Goal: Information Seeking & Learning: Learn about a topic

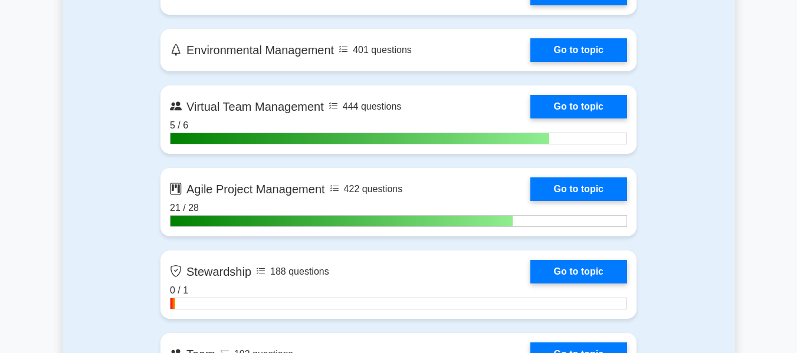
scroll to position [3067, 0]
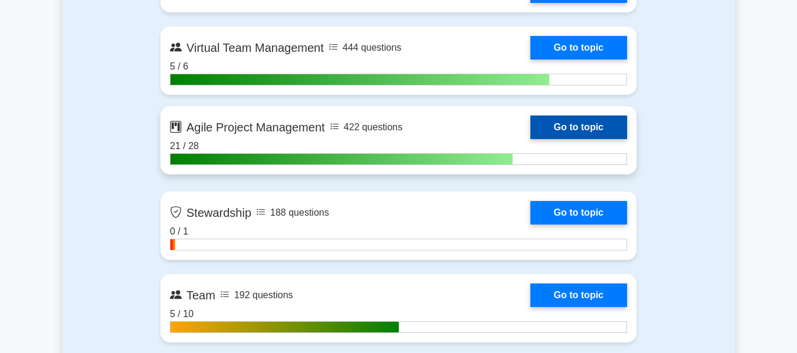
click at [534, 126] on link "Go to topic" at bounding box center [578, 128] width 97 height 24
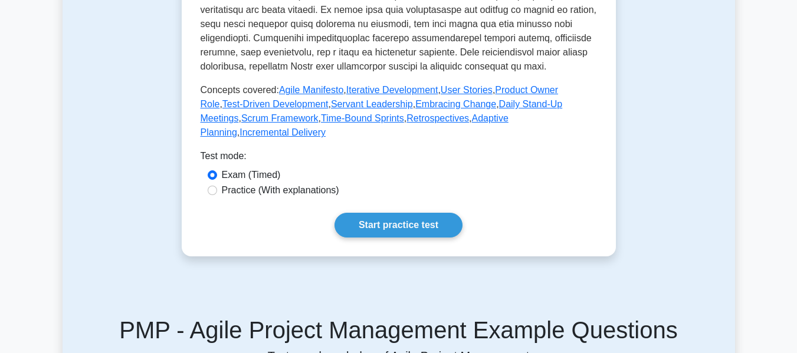
scroll to position [590, 0]
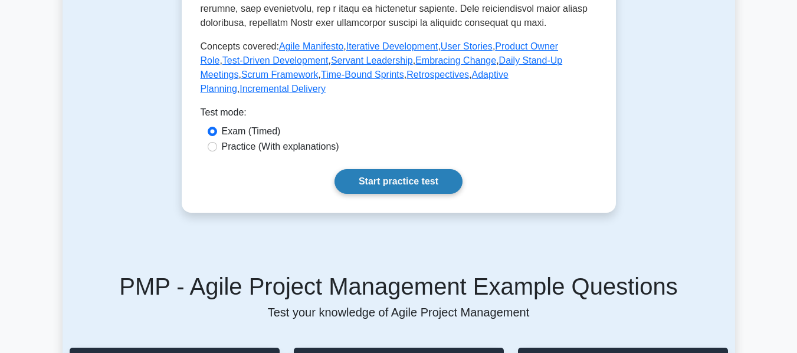
click at [364, 169] on link "Start practice test" at bounding box center [398, 181] width 128 height 25
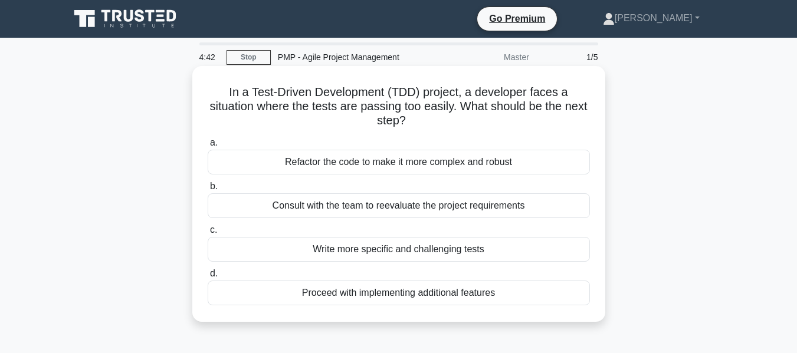
drag, startPoint x: 235, startPoint y: 91, endPoint x: 541, endPoint y: 121, distance: 307.6
click at [541, 121] on h5 "In a Test-Driven Development (TDD) project, a developer faces a situation where…" at bounding box center [398, 107] width 385 height 44
click at [435, 204] on div "Consult with the team to reevaluate the project requirements" at bounding box center [399, 205] width 382 height 25
click at [208, 191] on input "b. Consult with the team to reevaluate the project requirements" at bounding box center [208, 187] width 0 height 8
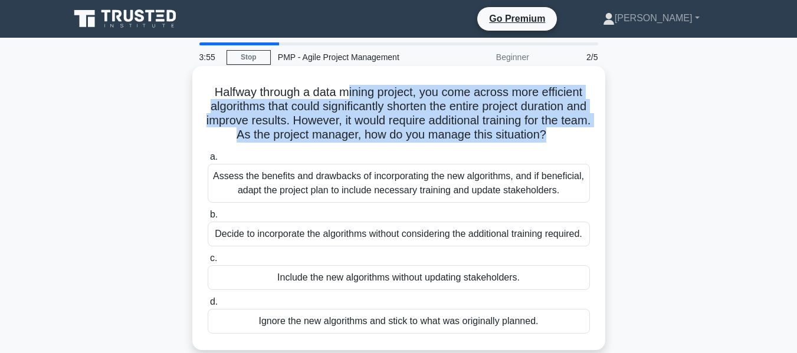
drag, startPoint x: 349, startPoint y: 91, endPoint x: 590, endPoint y: 133, distance: 244.3
click at [590, 133] on h5 "Halfway through a data mining project, you come across more efficient algorithm…" at bounding box center [398, 114] width 385 height 58
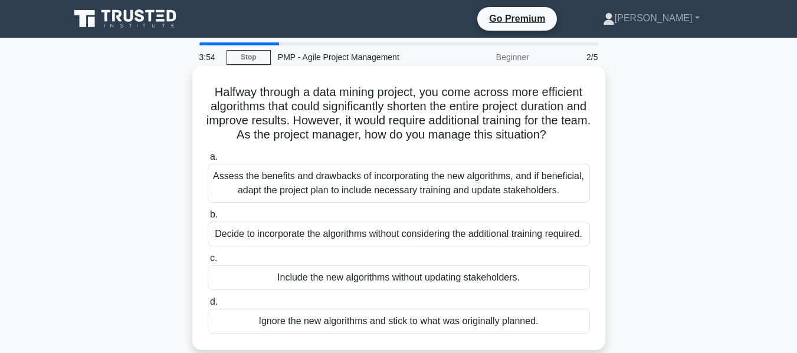
click at [240, 91] on h5 "Halfway through a data mining project, you come across more efficient algorithm…" at bounding box center [398, 114] width 385 height 58
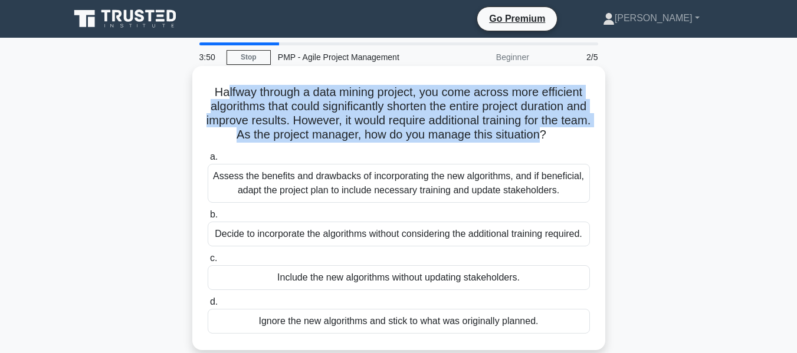
drag, startPoint x: 221, startPoint y: 93, endPoint x: 580, endPoint y: 136, distance: 361.7
click at [580, 136] on h5 "Halfway through a data mining project, you come across more efficient algorithm…" at bounding box center [398, 114] width 385 height 58
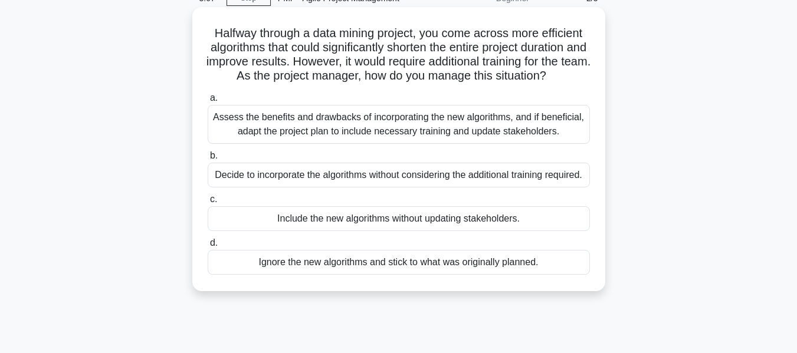
click at [408, 144] on div "Assess the benefits and drawbacks of incorporating the new algorithms, and if b…" at bounding box center [399, 124] width 382 height 39
click at [208, 102] on input "a. Assess the benefits and drawbacks of incorporating the new algorithms, and i…" at bounding box center [208, 98] width 0 height 8
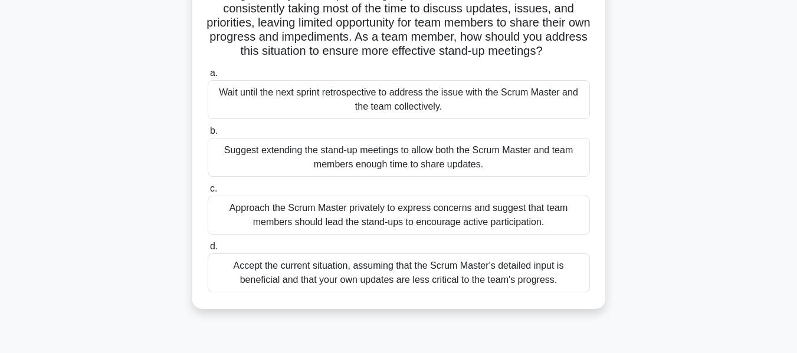
scroll to position [118, 0]
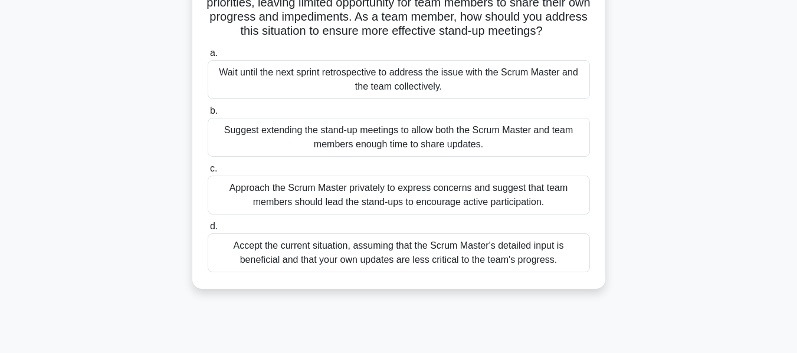
click at [451, 191] on div "Approach the Scrum Master privately to express concerns and suggest that team m…" at bounding box center [399, 195] width 382 height 39
click at [208, 173] on input "c. Approach the Scrum Master privately to express concerns and suggest that tea…" at bounding box center [208, 169] width 0 height 8
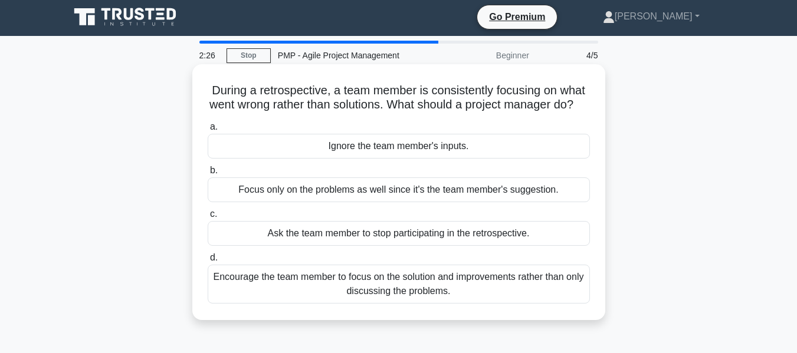
scroll to position [0, 0]
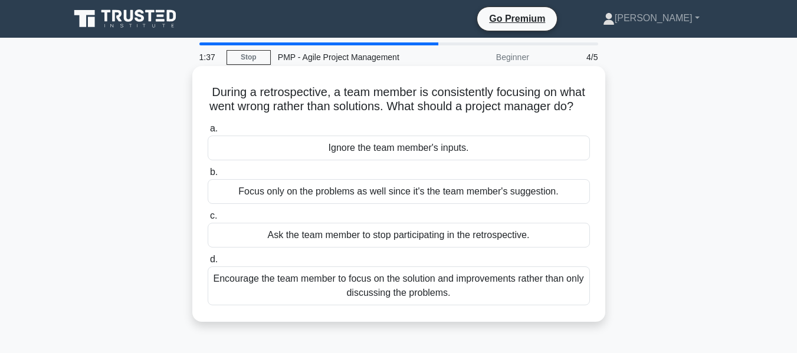
click at [419, 302] on div "Encourage the team member to focus on the solution and improvements rather than…" at bounding box center [399, 286] width 382 height 39
click at [208, 264] on input "d. Encourage the team member to focus on the solution and improvements rather t…" at bounding box center [208, 260] width 0 height 8
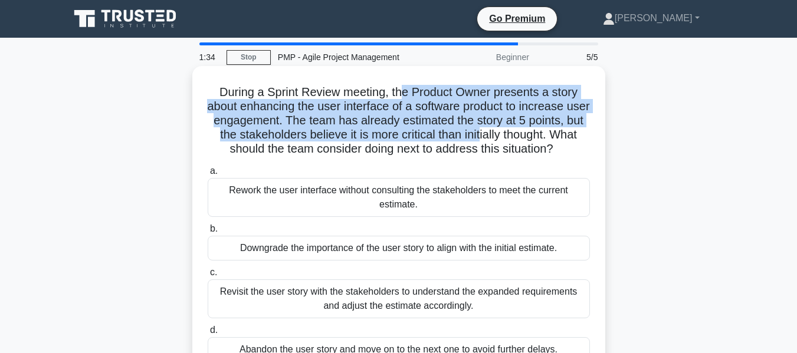
drag, startPoint x: 404, startPoint y: 91, endPoint x: 510, endPoint y: 139, distance: 115.7
click at [510, 139] on h5 "During a Sprint Review meeting, the Product Owner presents a story about enhanc…" at bounding box center [398, 121] width 385 height 72
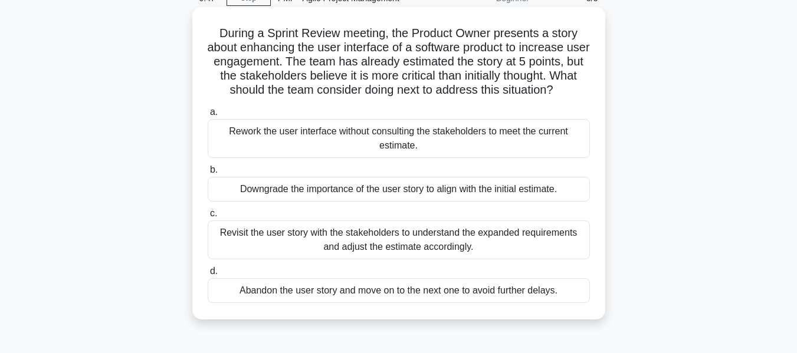
click at [446, 235] on div "Revisit the user story with the stakeholders to understand the expanded require…" at bounding box center [399, 240] width 382 height 39
click at [208, 218] on input "c. Revisit the user story with the stakeholders to understand the expanded requ…" at bounding box center [208, 214] width 0 height 8
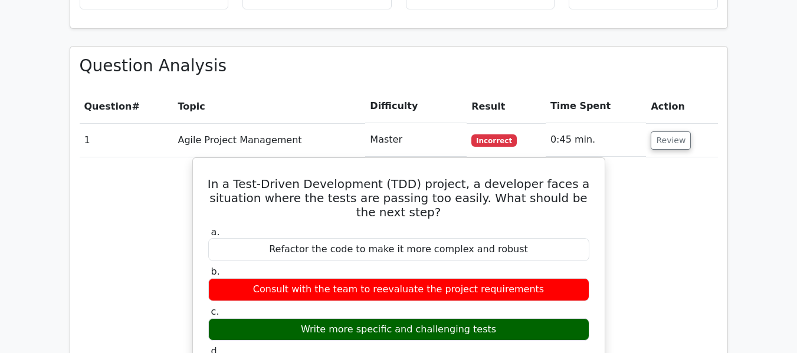
scroll to position [826, 0]
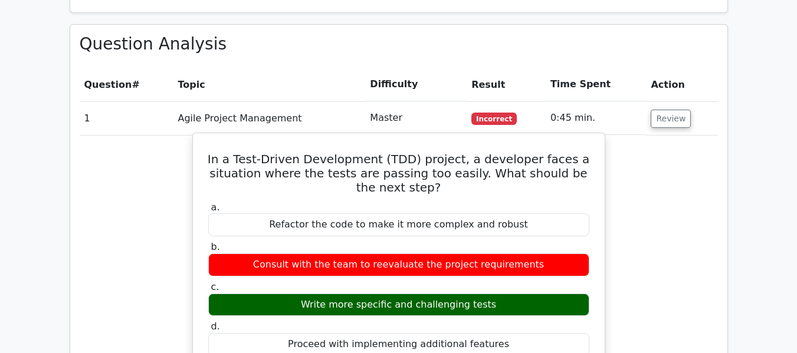
click at [448, 294] on div "Write more specific and challenging tests" at bounding box center [398, 305] width 381 height 23
click at [451, 294] on div "Write more specific and challenging tests" at bounding box center [398, 305] width 381 height 23
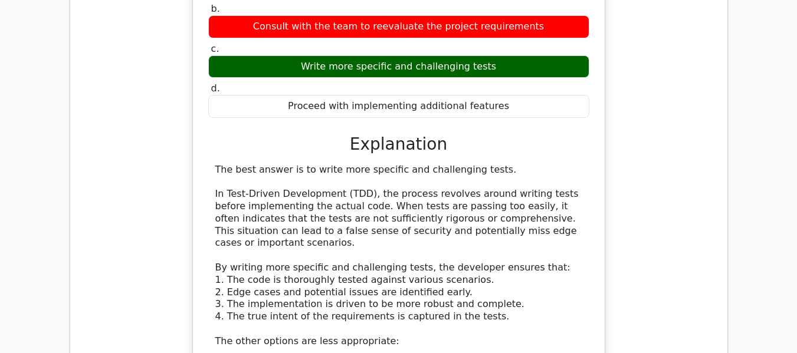
scroll to position [1121, 0]
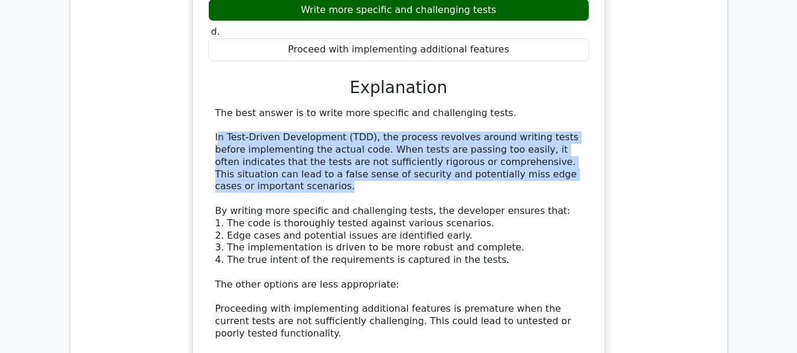
drag, startPoint x: 219, startPoint y: 96, endPoint x: 536, endPoint y: 136, distance: 318.6
click at [536, 136] on div "The best answer is to write more specific and challenging tests. In Test-Driven…" at bounding box center [398, 297] width 367 height 380
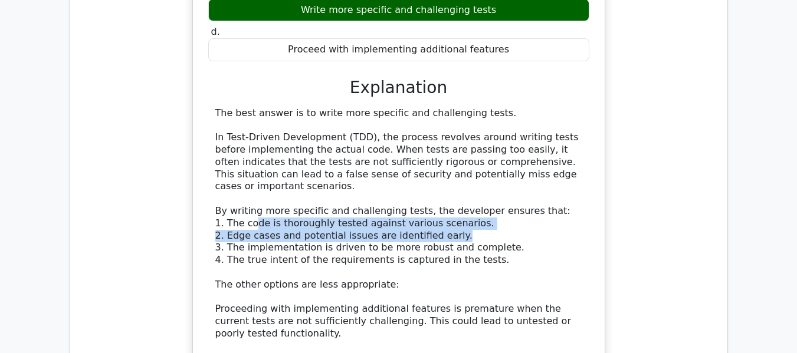
drag, startPoint x: 255, startPoint y: 172, endPoint x: 459, endPoint y: 177, distance: 204.1
click at [459, 177] on div "The best answer is to write more specific and challenging tests. In Test-Driven…" at bounding box center [398, 297] width 367 height 380
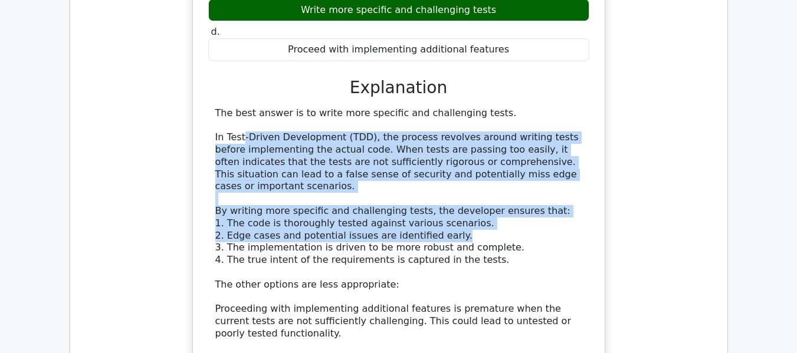
drag, startPoint x: 242, startPoint y: 94, endPoint x: 568, endPoint y: 179, distance: 336.9
click at [568, 179] on div "The best answer is to write more specific and challenging tests. In Test-Driven…" at bounding box center [398, 297] width 367 height 380
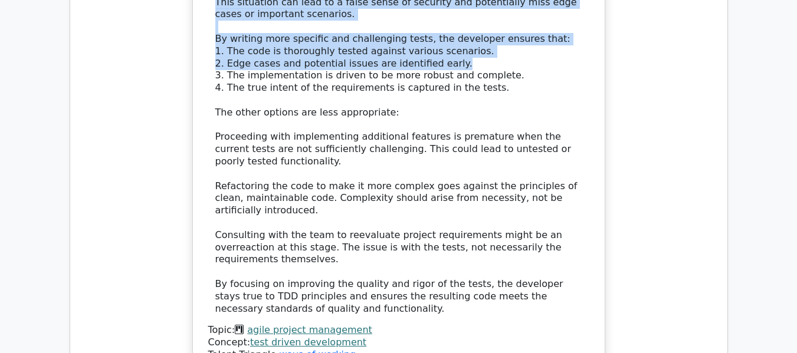
scroll to position [1298, 0]
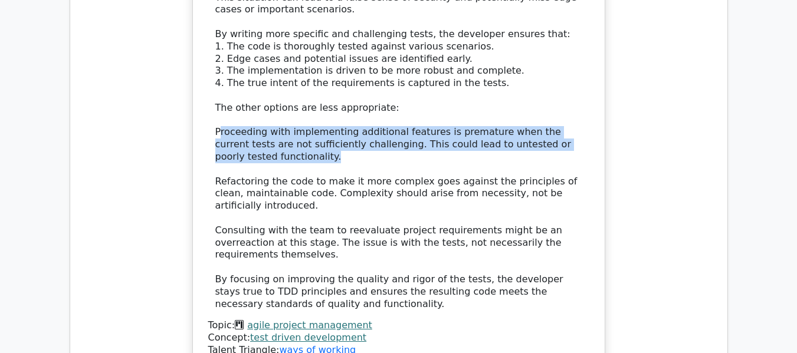
drag, startPoint x: 218, startPoint y: 78, endPoint x: 286, endPoint y: 105, distance: 73.4
click at [286, 105] on div "The best answer is to write more specific and challenging tests. In Test-Driven…" at bounding box center [398, 120] width 367 height 380
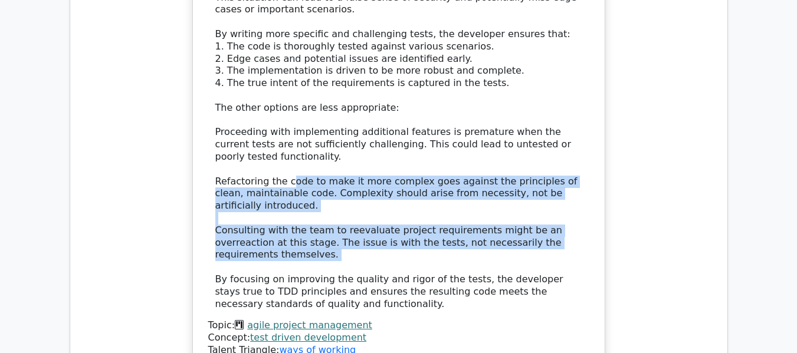
drag, startPoint x: 284, startPoint y: 128, endPoint x: 571, endPoint y: 197, distance: 294.9
click at [571, 197] on div "The best answer is to write more specific and challenging tests. In Test-Driven…" at bounding box center [398, 120] width 367 height 380
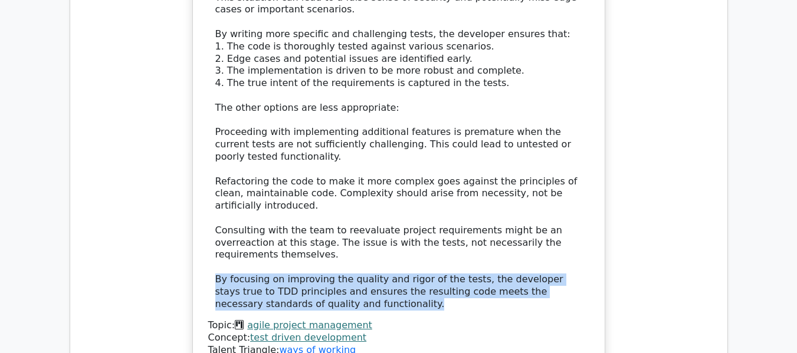
drag, startPoint x: 215, startPoint y: 212, endPoint x: 295, endPoint y: 237, distance: 83.4
click at [295, 237] on div "The best answer is to write more specific and challenging tests. In Test-Driven…" at bounding box center [398, 120] width 367 height 380
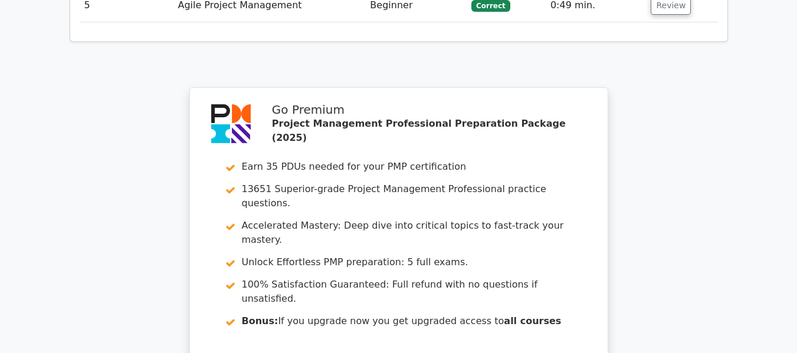
scroll to position [2003, 0]
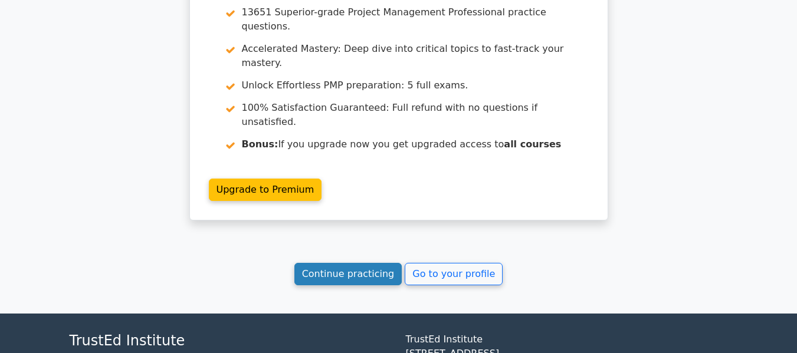
click at [336, 263] on link "Continue practicing" at bounding box center [348, 274] width 108 height 22
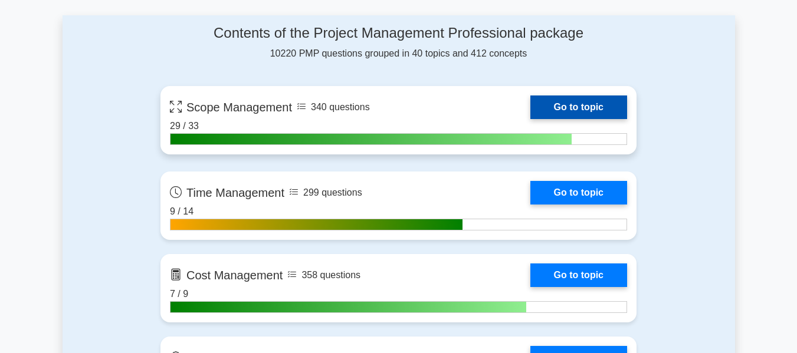
scroll to position [767, 0]
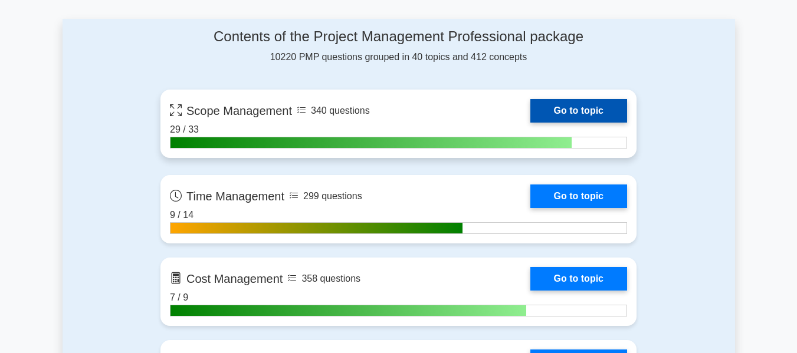
click at [585, 103] on link "Go to topic" at bounding box center [578, 111] width 97 height 24
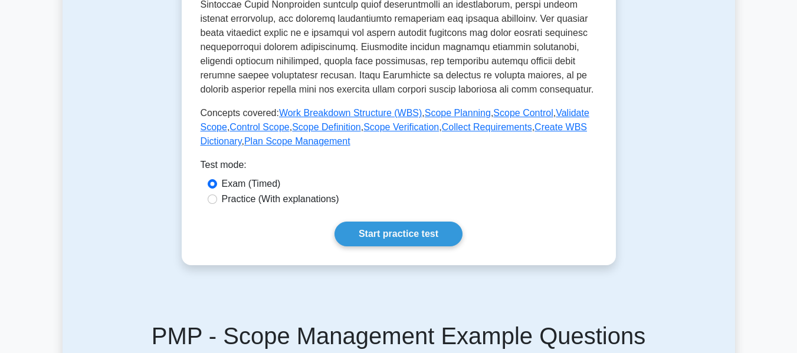
scroll to position [649, 0]
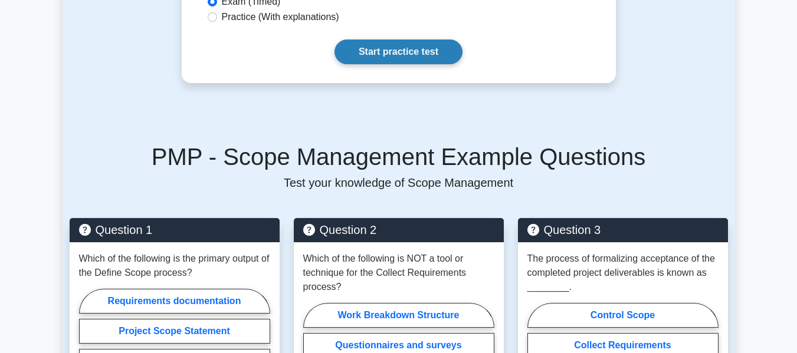
click at [411, 63] on link "Start practice test" at bounding box center [398, 52] width 128 height 25
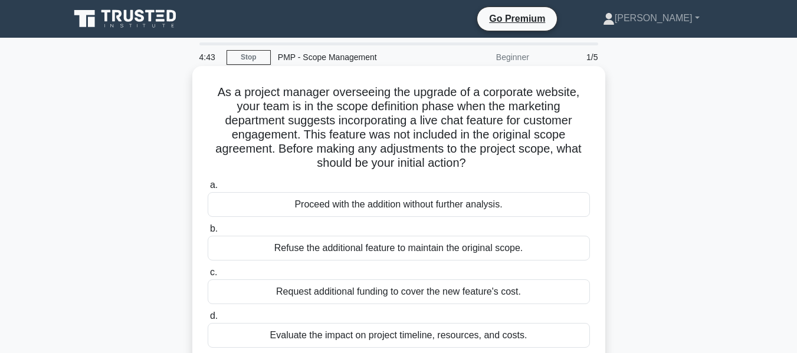
drag, startPoint x: 248, startPoint y: 91, endPoint x: 515, endPoint y: 165, distance: 276.8
click at [515, 165] on h5 "As a project manager overseeing the upgrade of a corporate website, your team i…" at bounding box center [398, 128] width 385 height 86
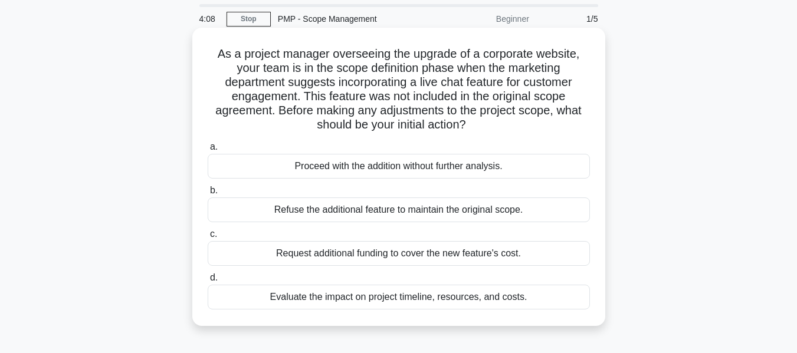
scroll to position [59, 0]
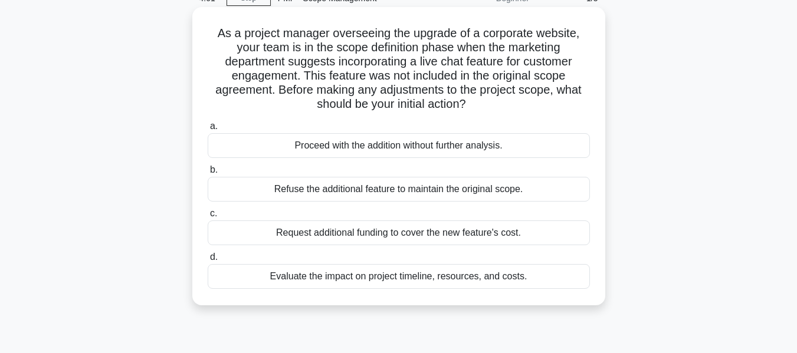
click at [360, 280] on div "Evaluate the impact on project timeline, resources, and costs." at bounding box center [399, 276] width 382 height 25
click at [208, 261] on input "d. Evaluate the impact on project timeline, resources, and costs." at bounding box center [208, 258] width 0 height 8
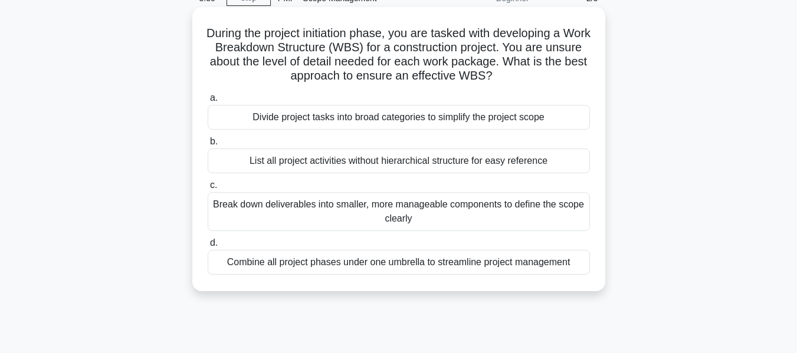
drag, startPoint x: 265, startPoint y: 35, endPoint x: 582, endPoint y: 74, distance: 319.1
click at [582, 74] on h5 "During the project initiation phase, you are tasked with developing a Work Brea…" at bounding box center [398, 55] width 385 height 58
click at [415, 209] on div "Break down deliverables into smaller, more manageable components to define the …" at bounding box center [399, 211] width 382 height 39
click at [208, 189] on input "c. Break down deliverables into smaller, more manageable components to define t…" at bounding box center [208, 186] width 0 height 8
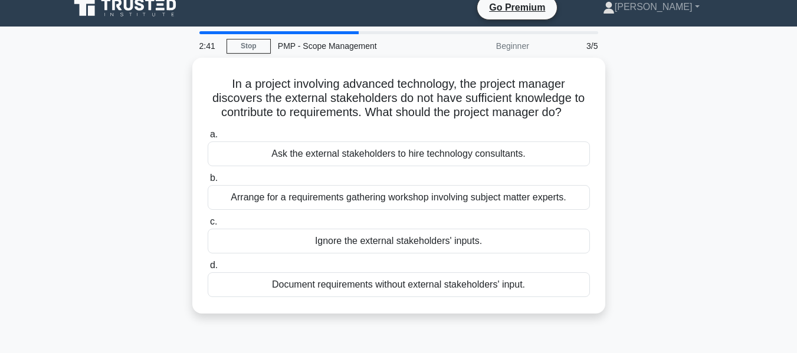
scroll to position [0, 0]
